Goal: Information Seeking & Learning: Understand process/instructions

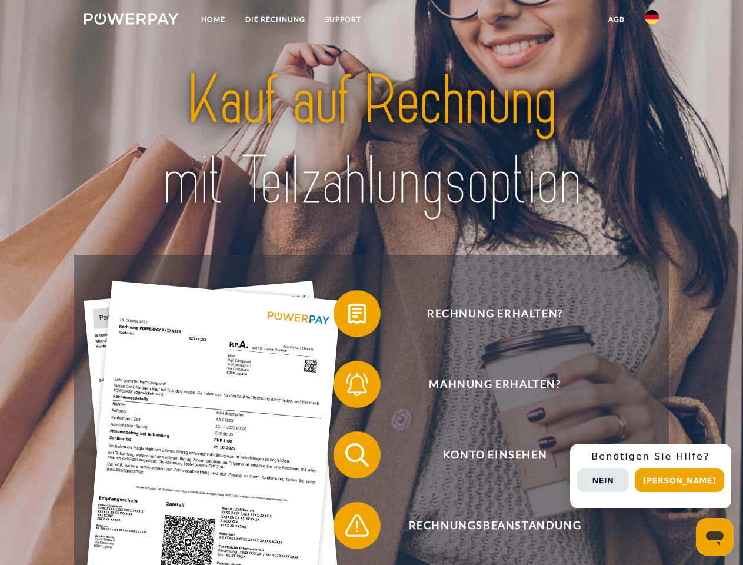
click at [131, 21] on img at bounding box center [131, 19] width 95 height 12
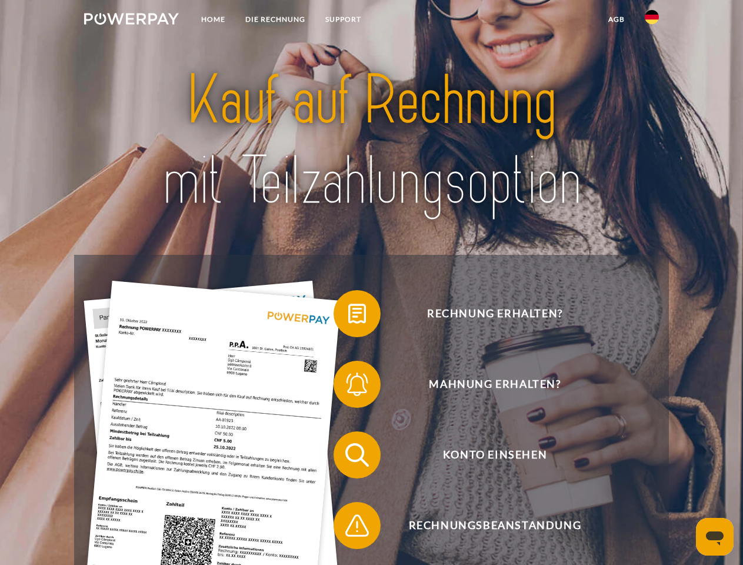
click at [652, 21] on img at bounding box center [652, 17] width 14 height 14
click at [616, 19] on link "agb" at bounding box center [616, 19] width 36 height 21
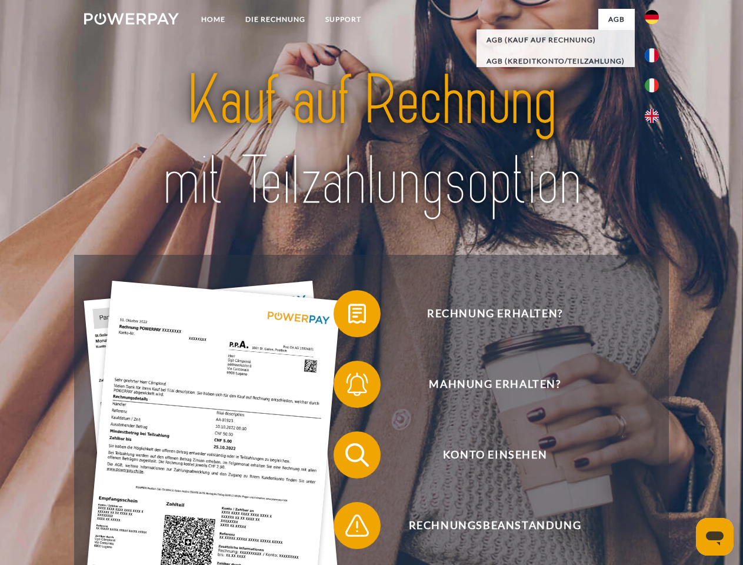
click at [348, 316] on span at bounding box center [339, 313] width 59 height 59
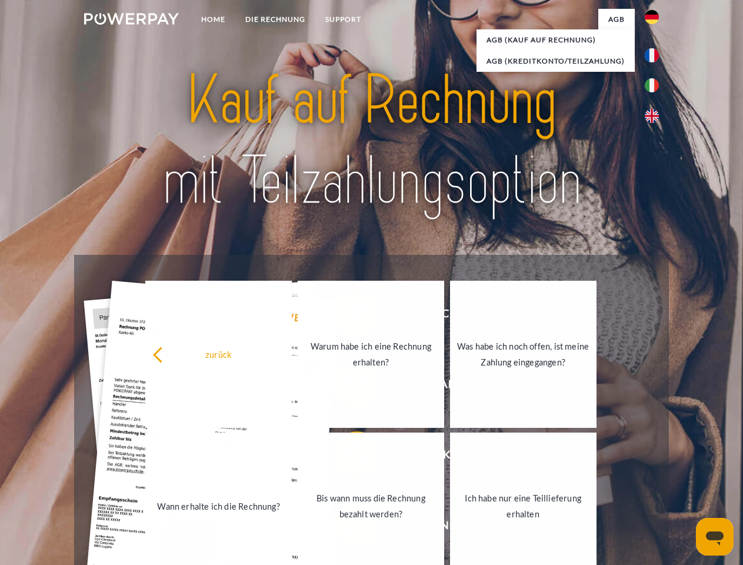
click at [348, 387] on div "Rechnung erhalten? Mahnung erhalten? Konto einsehen" at bounding box center [371, 490] width 594 height 471
click at [348, 457] on link "Bis wann muss die Rechnung bezahlt werden?" at bounding box center [371, 505] width 146 height 147
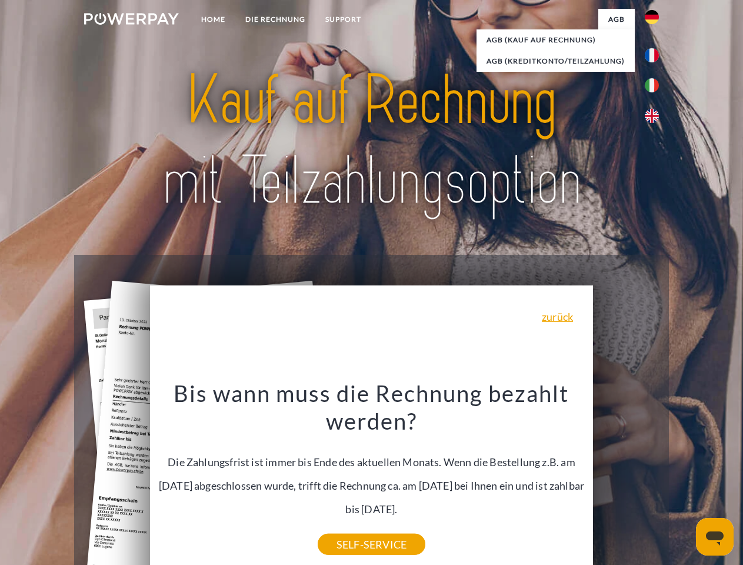
click at [655, 476] on div "Rechnung erhalten? Mahnung erhalten? Konto einsehen" at bounding box center [371, 490] width 594 height 471
click at [626, 478] on span "Konto einsehen" at bounding box center [495, 454] width 288 height 47
click at [684, 480] on header "Home DIE RECHNUNG SUPPORT" at bounding box center [371, 406] width 743 height 812
